Goal: Task Accomplishment & Management: Complete application form

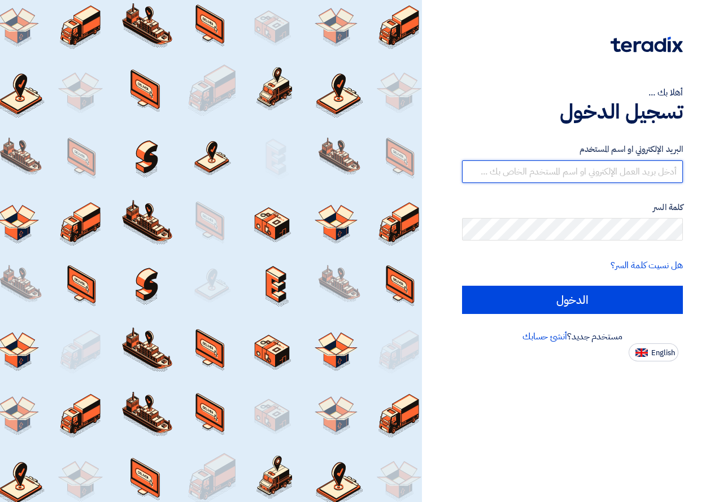
click at [583, 176] on input "text" at bounding box center [572, 171] width 221 height 23
type input "sales1@vtec-eg.com"
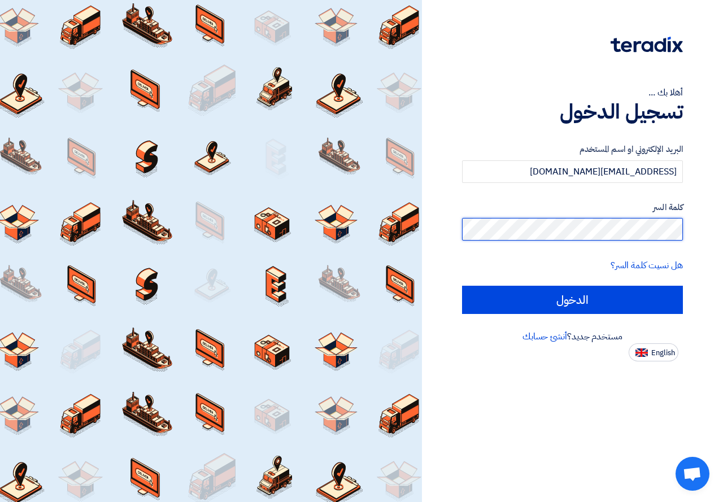
click at [462, 286] on input "الدخول" at bounding box center [572, 300] width 221 height 28
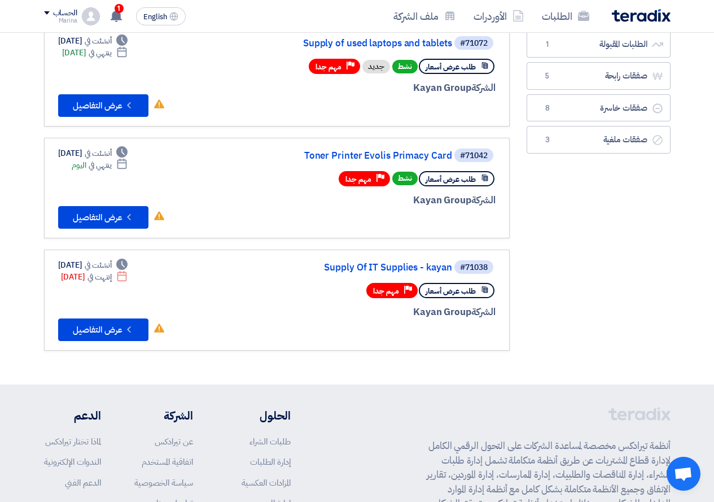
scroll to position [56, 0]
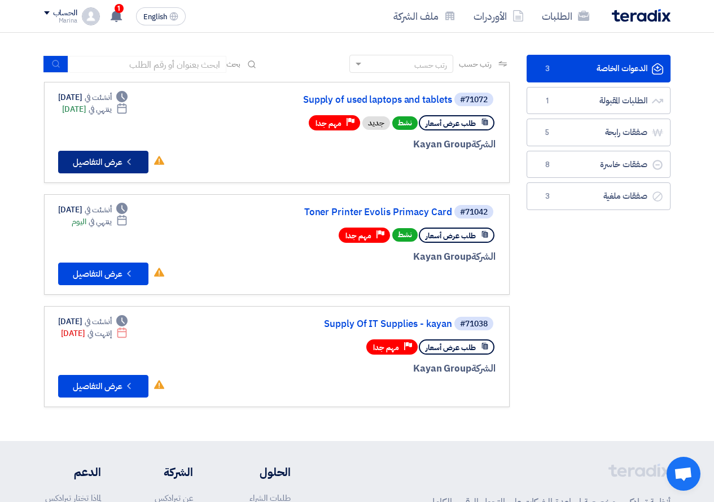
click at [97, 167] on button "Check details عرض التفاصيل" at bounding box center [103, 162] width 90 height 23
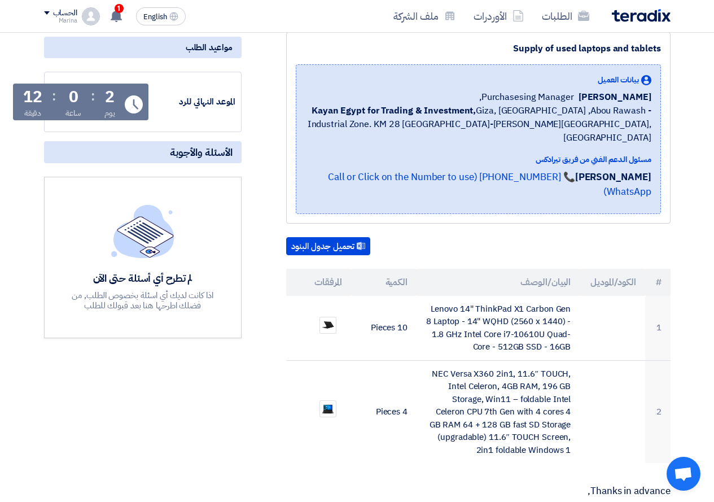
scroll to position [169, 0]
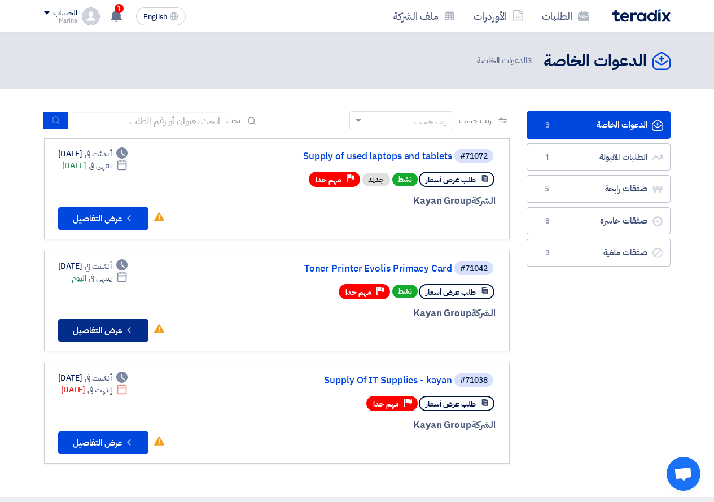
click at [114, 335] on button "Check details عرض التفاصيل" at bounding box center [103, 330] width 90 height 23
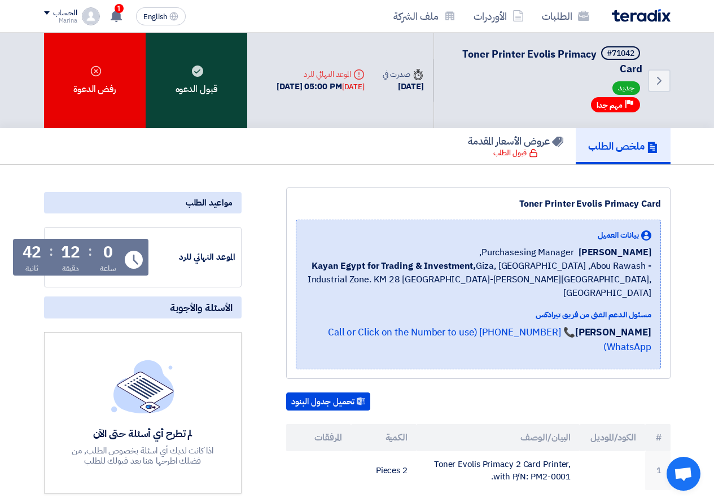
click at [210, 76] on div "قبول الدعوه" at bounding box center [197, 80] width 102 height 95
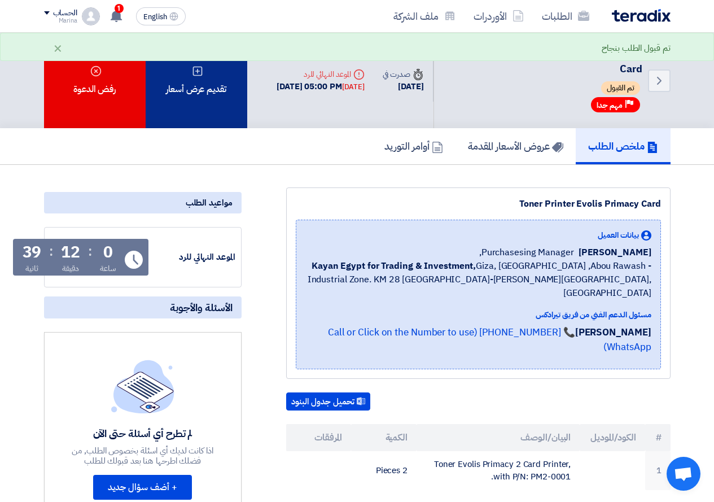
click at [207, 85] on div "تقديم عرض أسعار" at bounding box center [197, 80] width 102 height 95
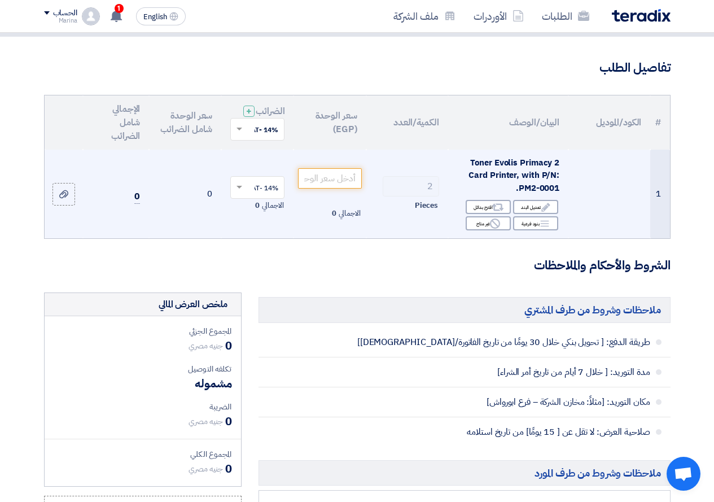
scroll to position [56, 0]
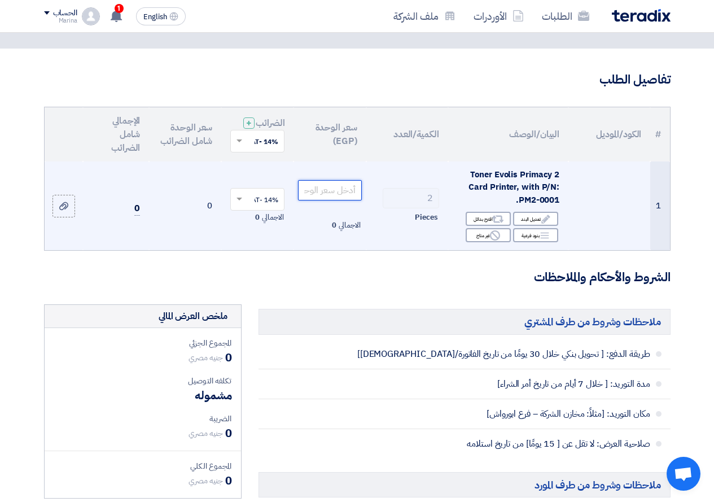
click at [334, 200] on input "number" at bounding box center [329, 190] width 63 height 20
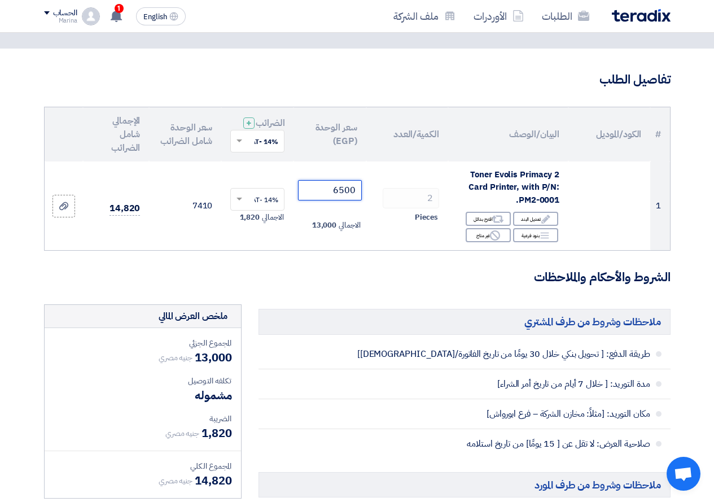
type input "6500"
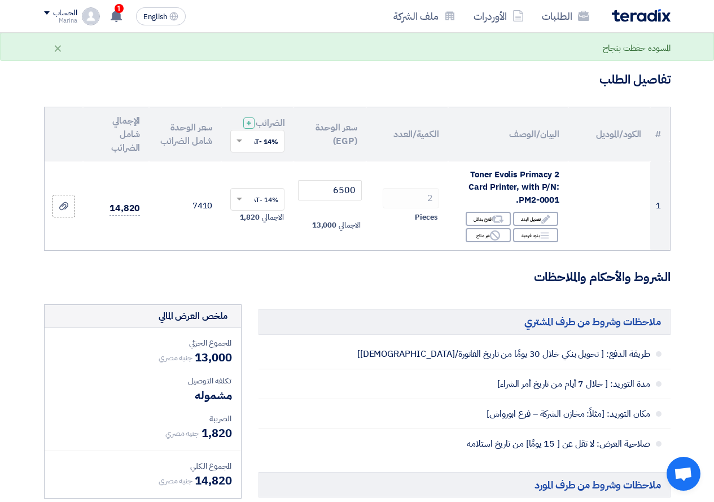
click at [320, 286] on h3 "الشروط والأحكام والملاحظات" at bounding box center [357, 277] width 627 height 17
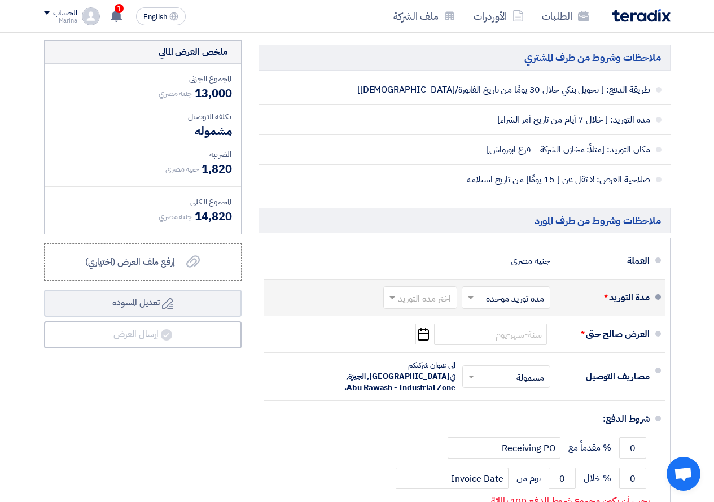
scroll to position [339, 0]
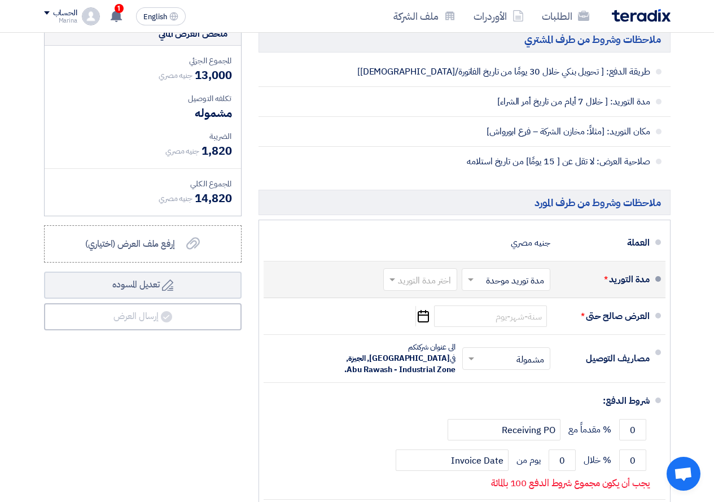
click at [433, 289] on input "text" at bounding box center [418, 281] width 68 height 16
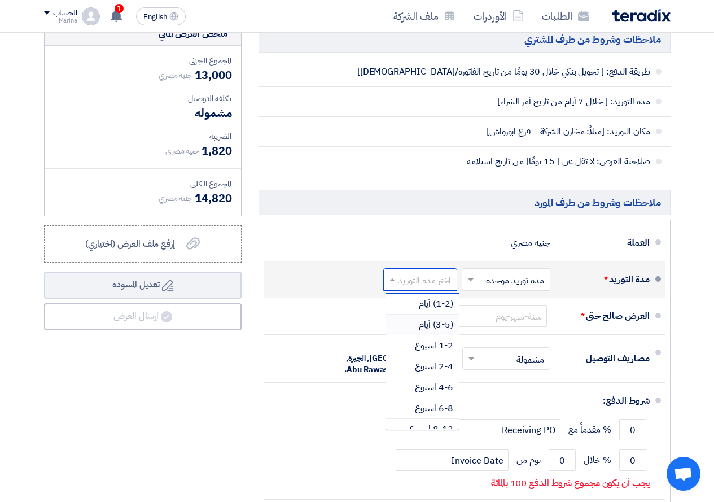
click at [431, 331] on span "(3-5) أيام" at bounding box center [436, 325] width 34 height 14
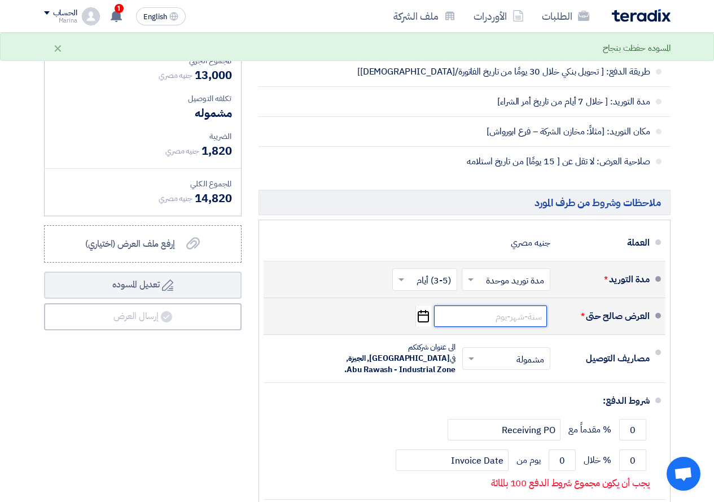
click at [493, 325] on input at bounding box center [490, 315] width 113 height 21
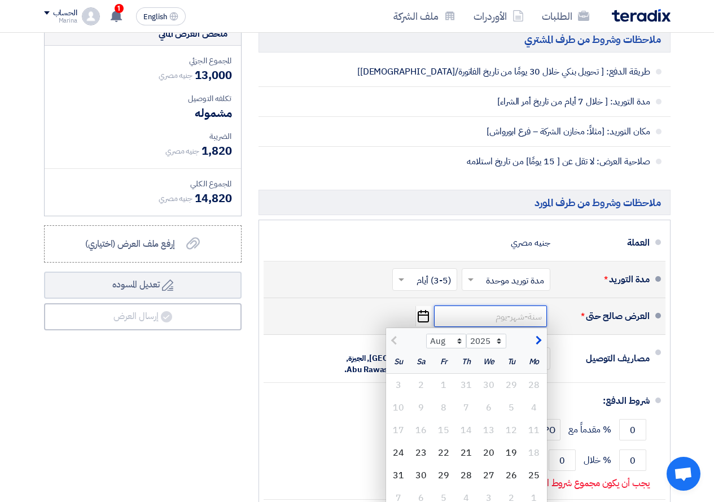
click at [522, 327] on input at bounding box center [490, 315] width 113 height 21
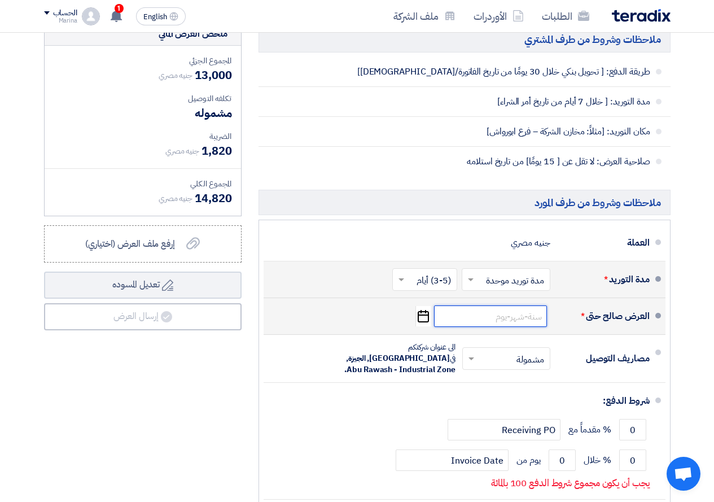
click at [522, 327] on input at bounding box center [490, 315] width 113 height 21
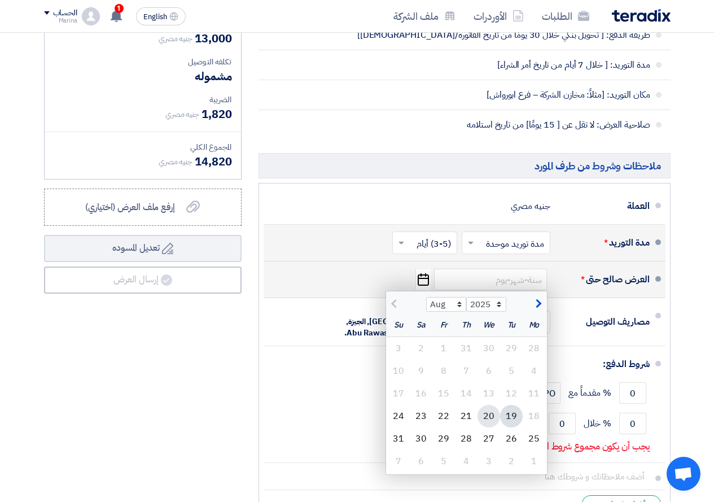
scroll to position [395, 0]
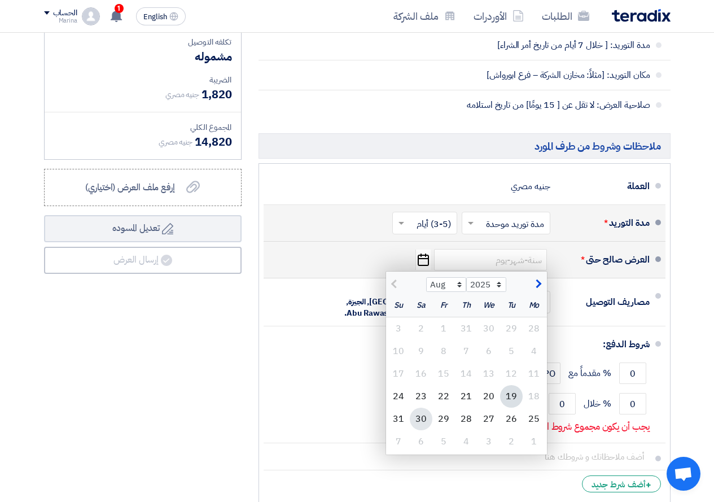
click at [422, 423] on div "30" at bounding box center [421, 419] width 23 height 23
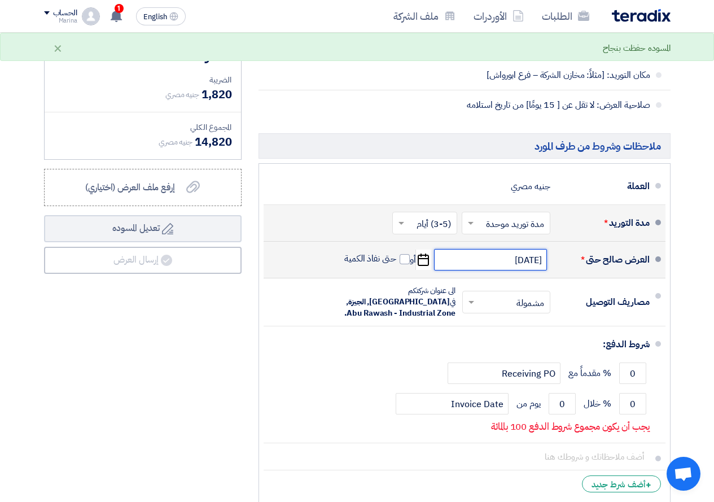
click at [490, 263] on input "8/30/2025" at bounding box center [490, 259] width 113 height 21
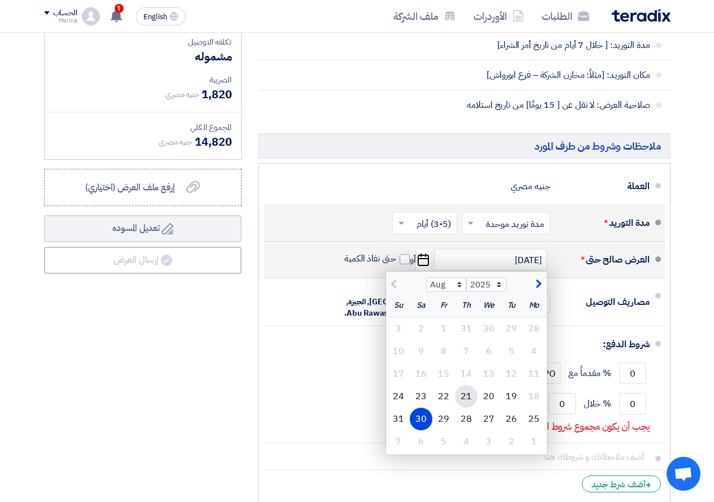
click at [466, 405] on div "21" at bounding box center [466, 396] width 23 height 23
type input "8/21/2025"
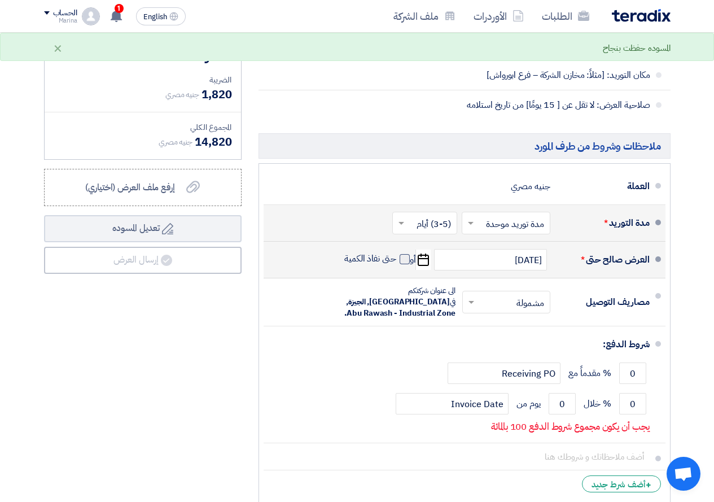
click at [405, 264] on span at bounding box center [405, 259] width 10 height 10
click at [396, 268] on input "حتى نفاذ الكمية" at bounding box center [369, 263] width 54 height 21
checkbox input "true"
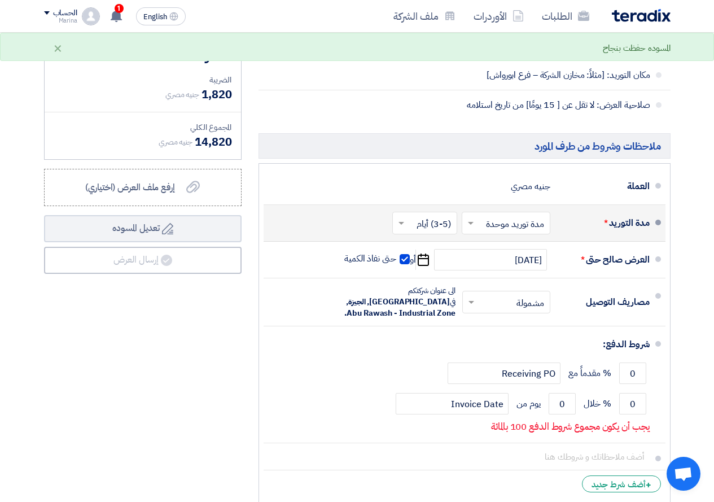
click at [408, 227] on input "text" at bounding box center [422, 224] width 59 height 16
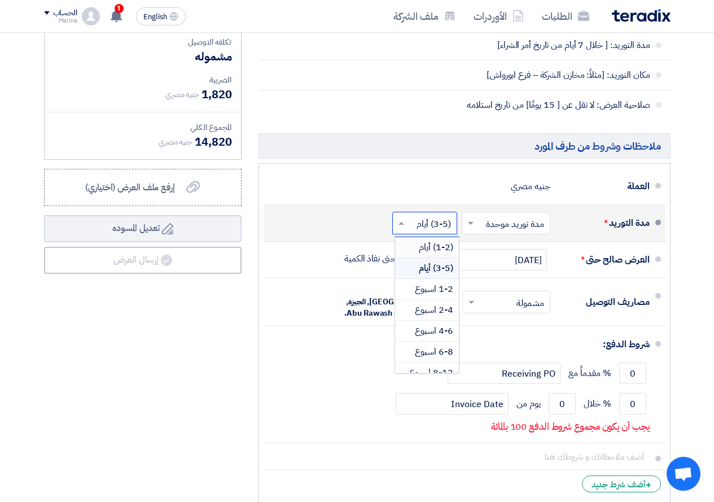
click at [423, 254] on span "(1-2) أيام" at bounding box center [436, 247] width 34 height 14
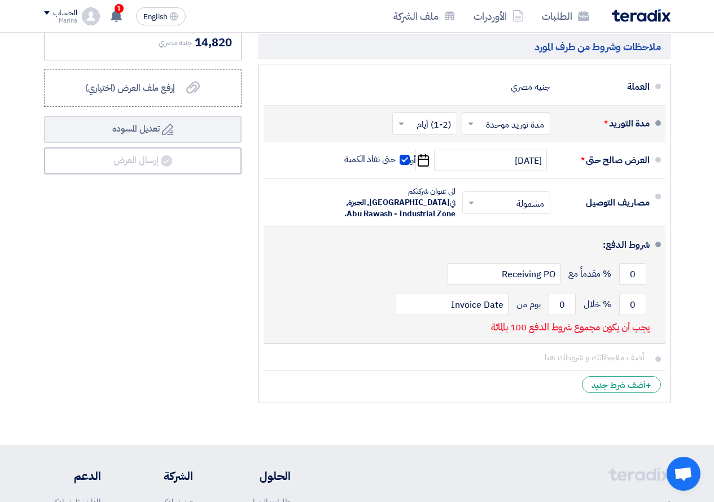
scroll to position [508, 0]
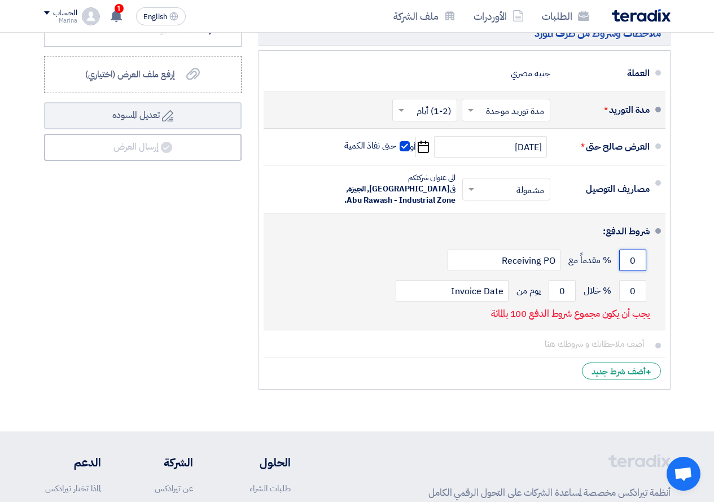
click at [632, 257] on input "0" at bounding box center [632, 259] width 27 height 21
drag, startPoint x: 624, startPoint y: 286, endPoint x: 645, endPoint y: 291, distance: 21.5
click at [645, 291] on input "0" at bounding box center [632, 290] width 27 height 21
type input "100"
click at [567, 294] on input "0" at bounding box center [562, 290] width 27 height 21
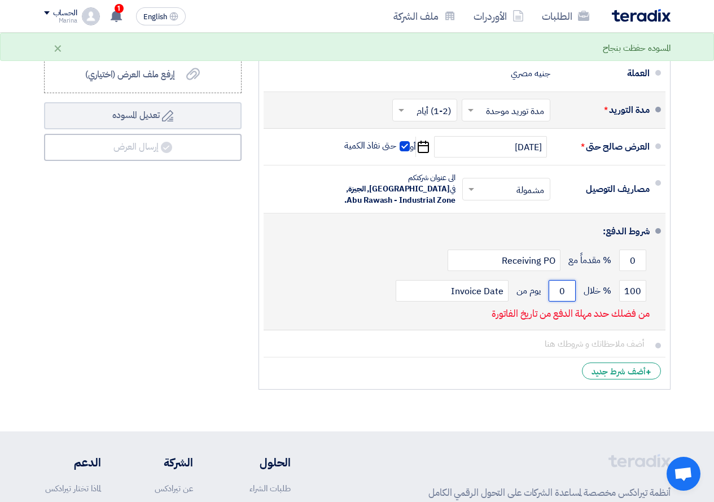
drag, startPoint x: 566, startPoint y: 281, endPoint x: 554, endPoint y: 289, distance: 14.6
click at [554, 289] on input "0" at bounding box center [562, 290] width 27 height 21
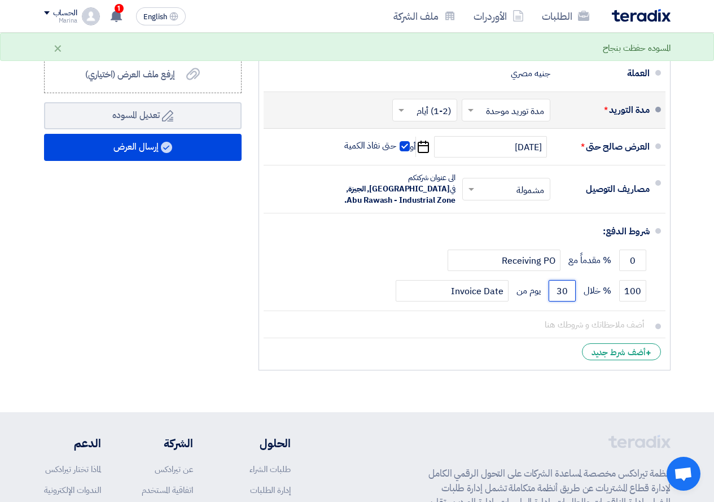
type input "30"
click at [492, 351] on li "+ أضف شرط جديد" at bounding box center [465, 351] width 402 height 27
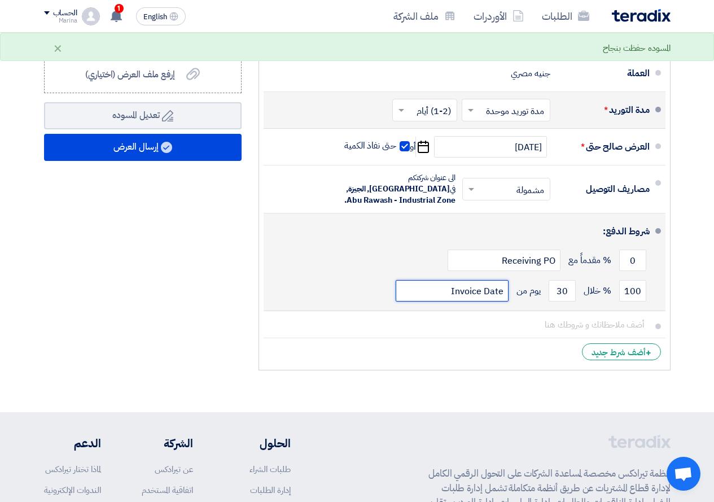
click at [466, 289] on input "Invoice Date" at bounding box center [452, 290] width 113 height 21
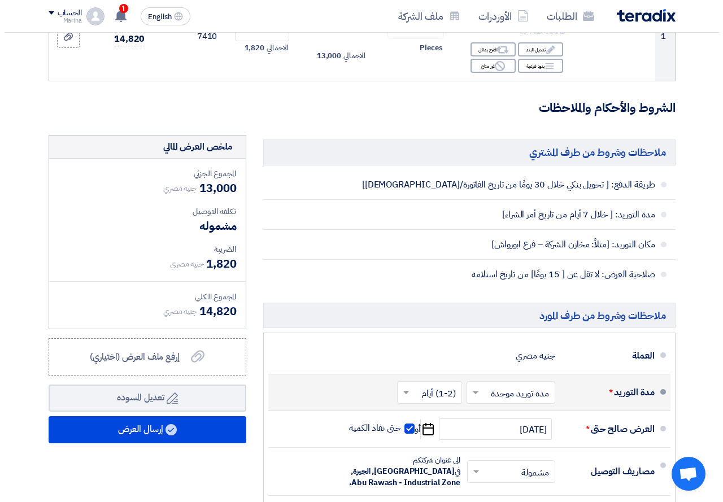
scroll to position [452, 0]
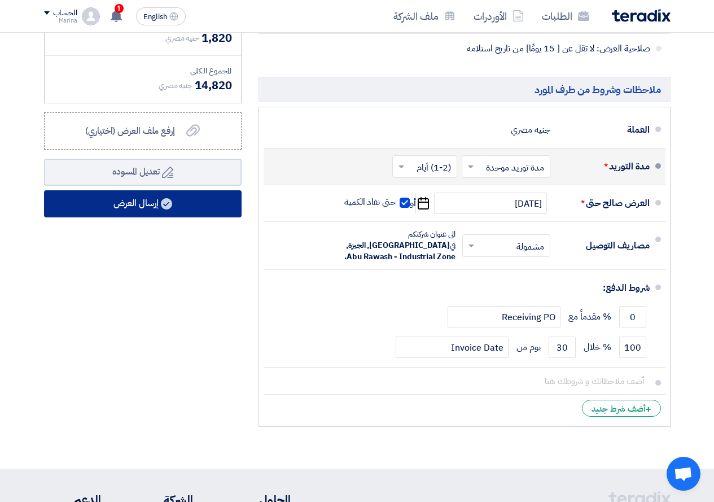
click at [172, 217] on button "إرسال العرض" at bounding box center [143, 203] width 198 height 27
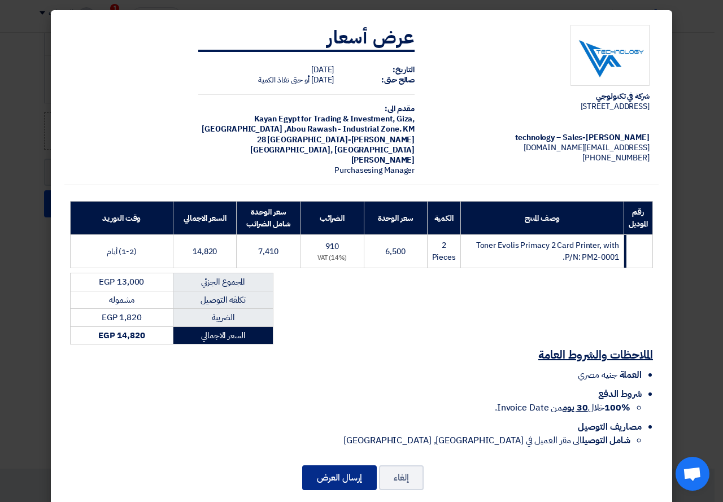
click at [335, 471] on button "إرسال العرض" at bounding box center [339, 477] width 75 height 25
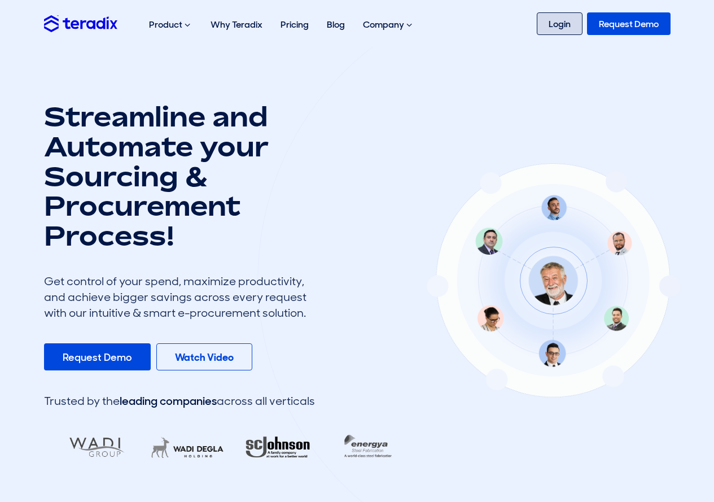
click at [570, 28] on link "Login" at bounding box center [560, 23] width 46 height 23
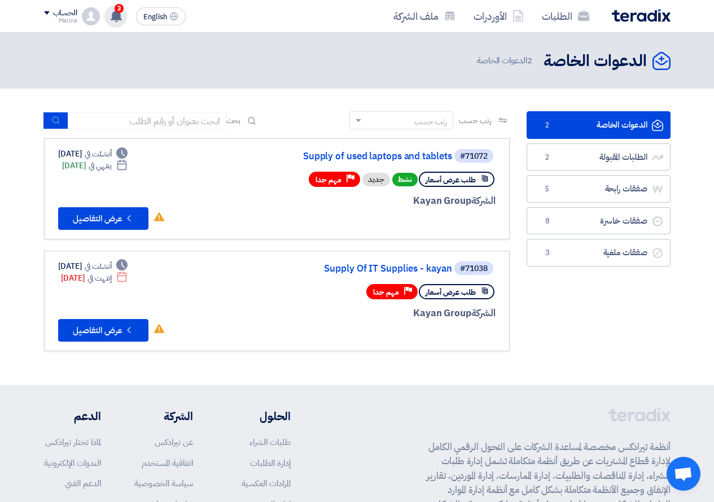
click at [112, 20] on use at bounding box center [116, 16] width 11 height 12
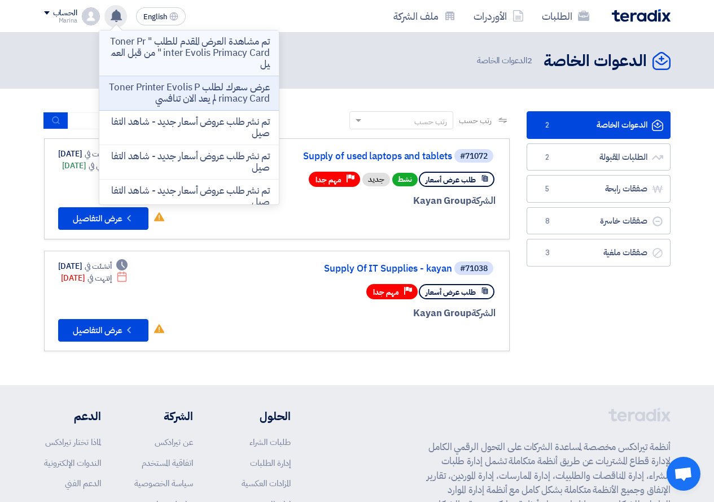
click at [152, 54] on p "تم مشاهدة العرض المقدم للطلب " Toner Printer Evolis Primacy Card " من قبل العميل" at bounding box center [188, 53] width 161 height 34
